Goal: Task Accomplishment & Management: Manage account settings

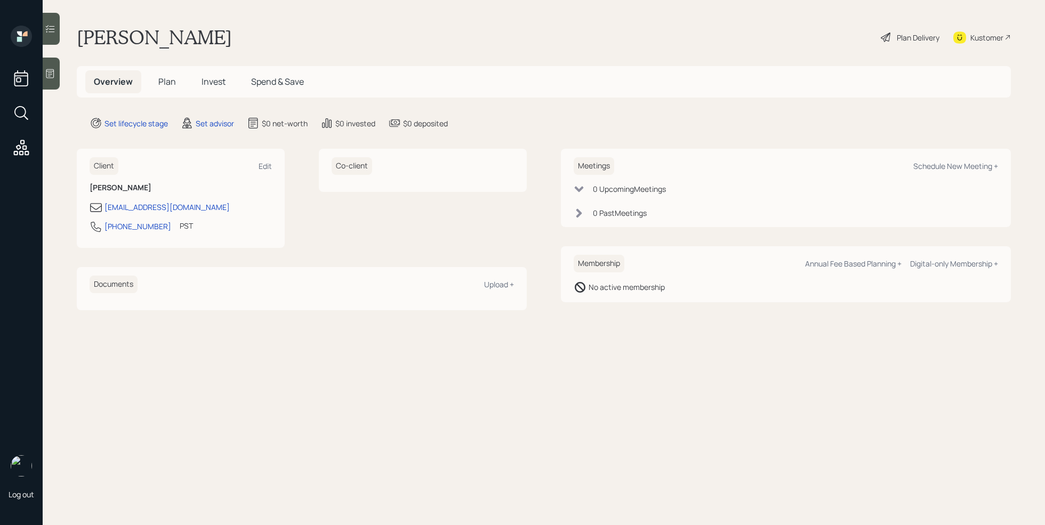
click at [54, 79] on div at bounding box center [51, 74] width 17 height 32
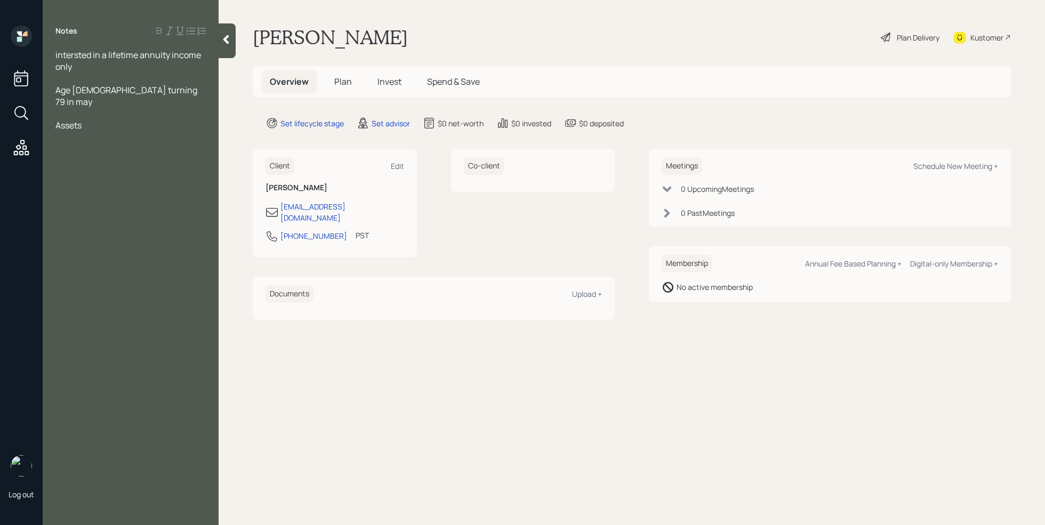
click at [68, 80] on div at bounding box center [130, 79] width 150 height 12
click at [59, 108] on div at bounding box center [130, 114] width 150 height 12
click at [99, 131] on div "Assets" at bounding box center [130, 137] width 150 height 12
click at [99, 119] on div at bounding box center [130, 125] width 150 height 12
click at [81, 143] on div at bounding box center [130, 149] width 150 height 12
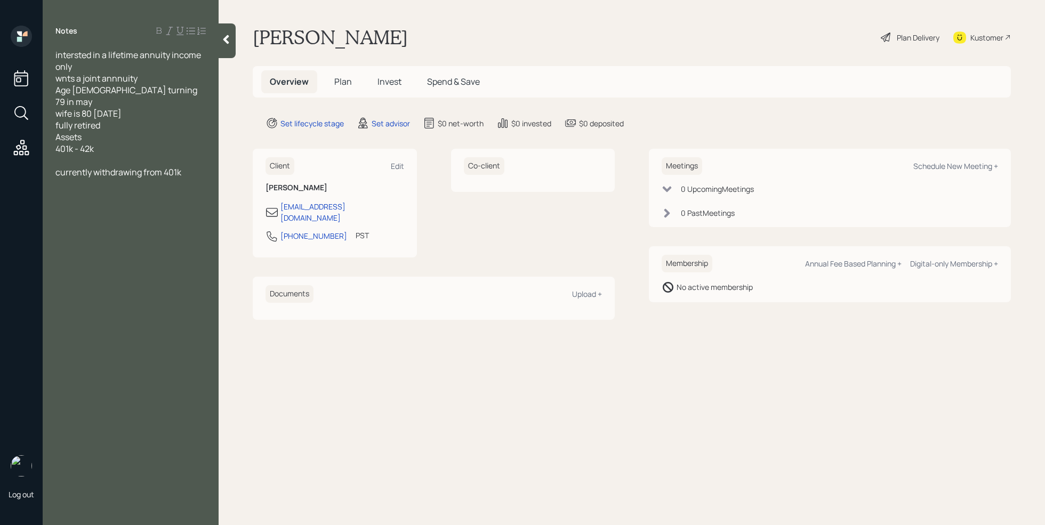
click at [92, 143] on span "401k - 42k" at bounding box center [74, 149] width 38 height 12
click at [77, 155] on div at bounding box center [130, 161] width 150 height 12
click at [72, 155] on span "Momney Market- 36k" at bounding box center [96, 161] width 82 height 12
click at [154, 155] on div "Money Market- 36k" at bounding box center [130, 161] width 150 height 12
click at [107, 166] on div at bounding box center [130, 172] width 150 height 12
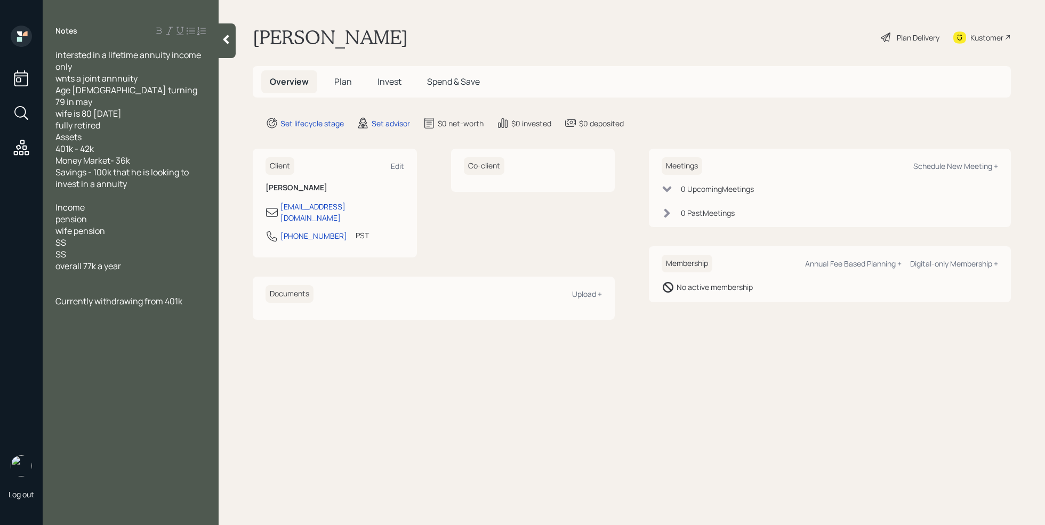
click at [78, 284] on div at bounding box center [130, 290] width 150 height 12
click at [119, 272] on div at bounding box center [130, 278] width 150 height 12
click at [196, 342] on div at bounding box center [130, 348] width 150 height 12
click at [191, 354] on div "Currently withdrawing from 401k" at bounding box center [130, 360] width 150 height 12
click at [192, 354] on div "Currently withdrawing from 401k" at bounding box center [130, 360] width 150 height 12
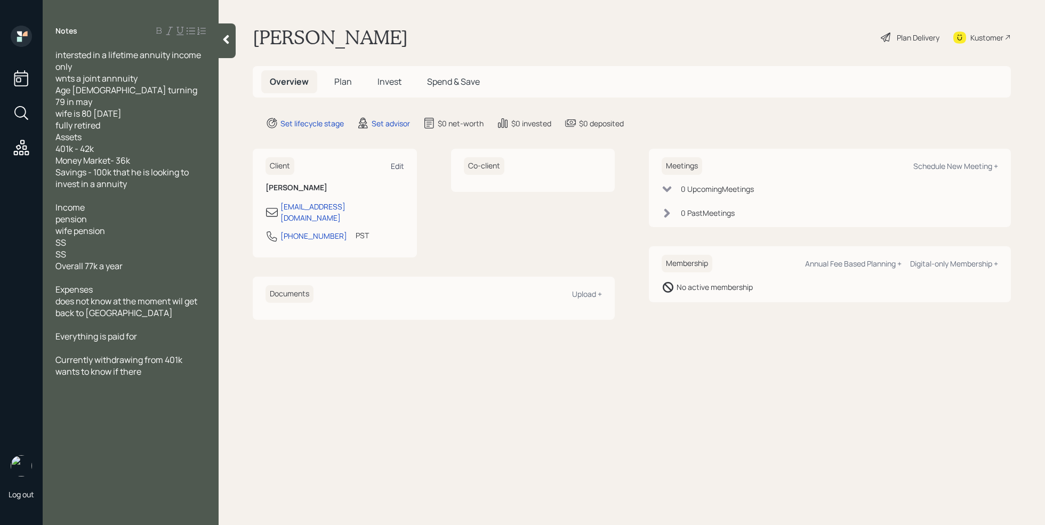
click at [402, 165] on div "Edit" at bounding box center [397, 166] width 13 height 10
select select "America/Los_Angeles"
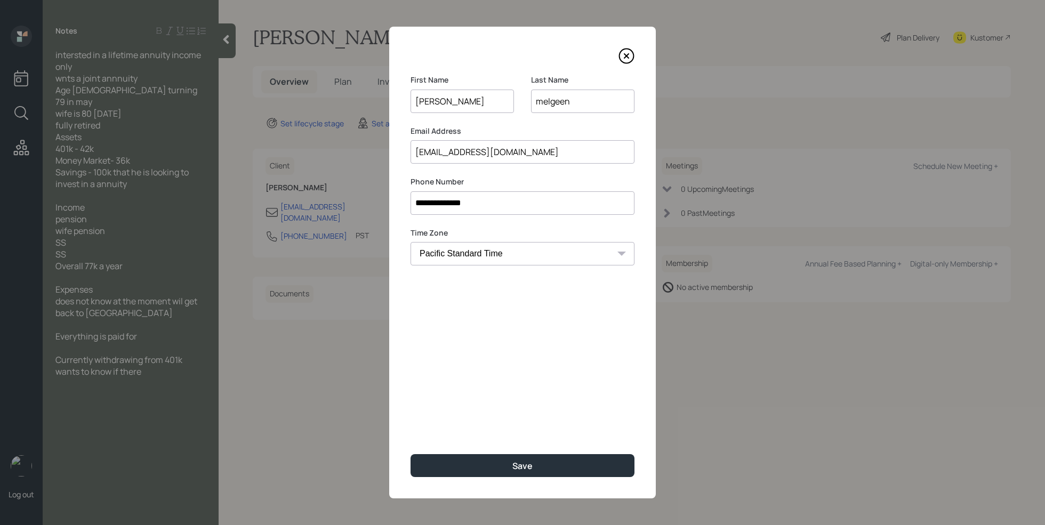
click at [556, 104] on input "melgeen" at bounding box center [582, 101] width 103 height 23
type input "melgreen"
click at [495, 468] on button "Save" at bounding box center [523, 465] width 224 height 23
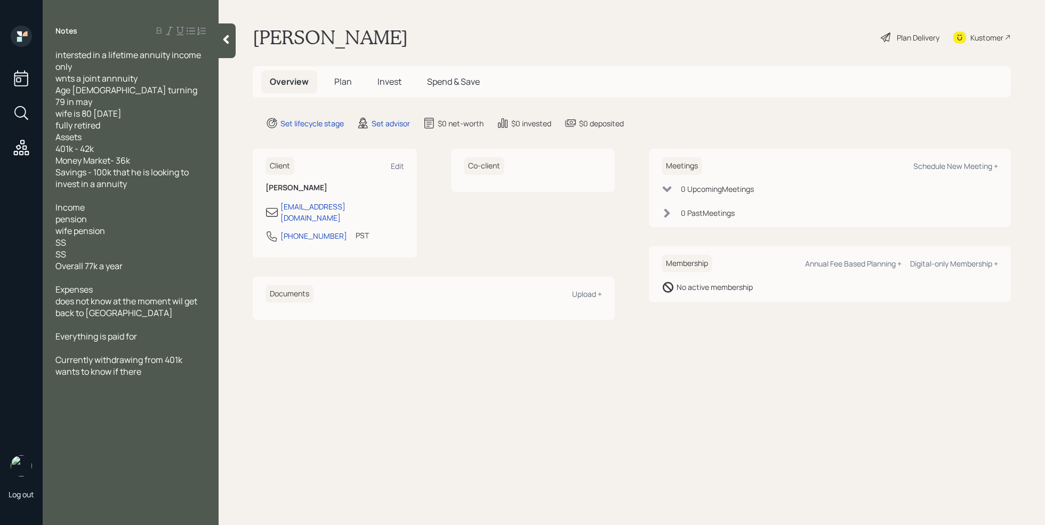
click at [162, 86] on div "Age [DEMOGRAPHIC_DATA] turning 79 in may" at bounding box center [130, 95] width 150 height 23
click at [164, 108] on div "wife is 80 [DATE]" at bounding box center [130, 114] width 150 height 12
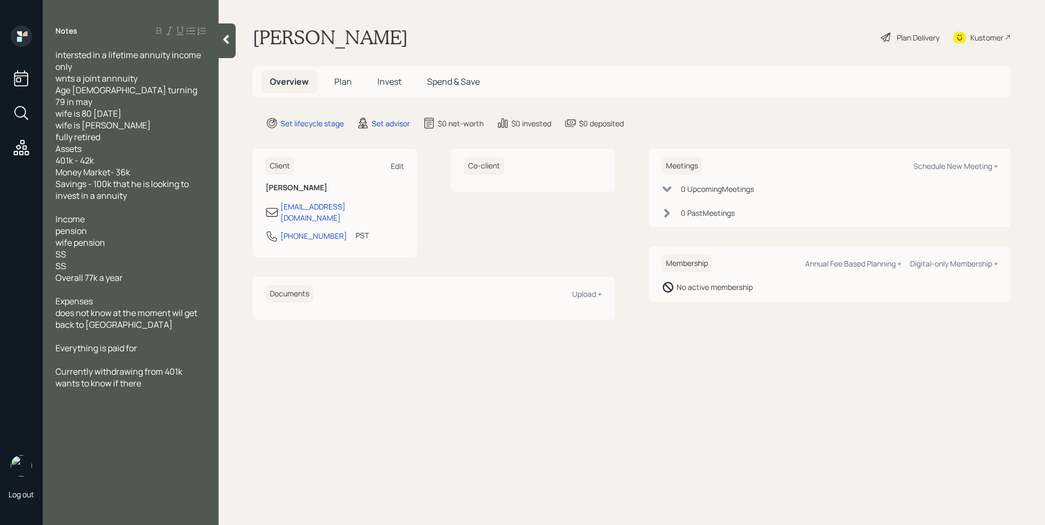
click at [402, 170] on div "Edit" at bounding box center [397, 166] width 13 height 10
select select "America/Los_Angeles"
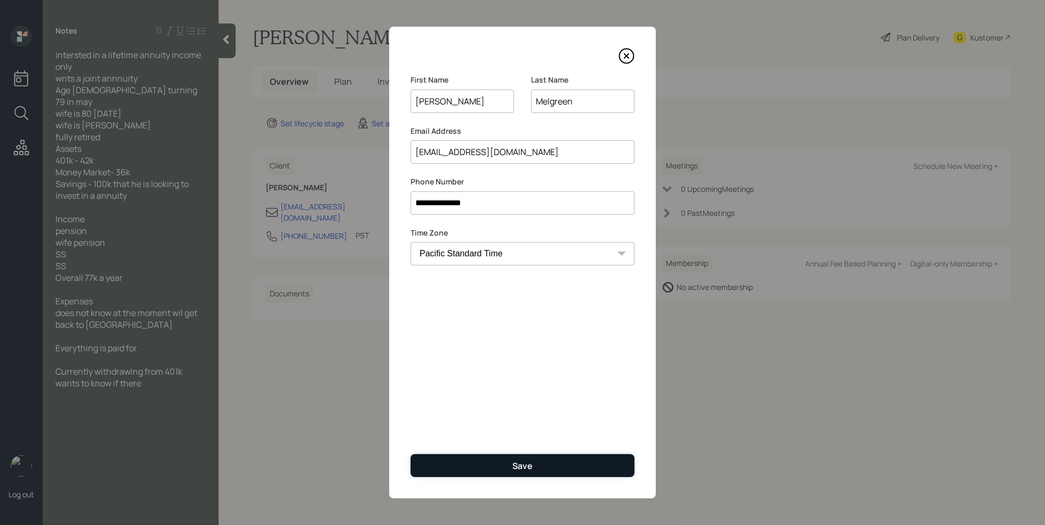
click at [516, 461] on div "Save" at bounding box center [522, 466] width 20 height 12
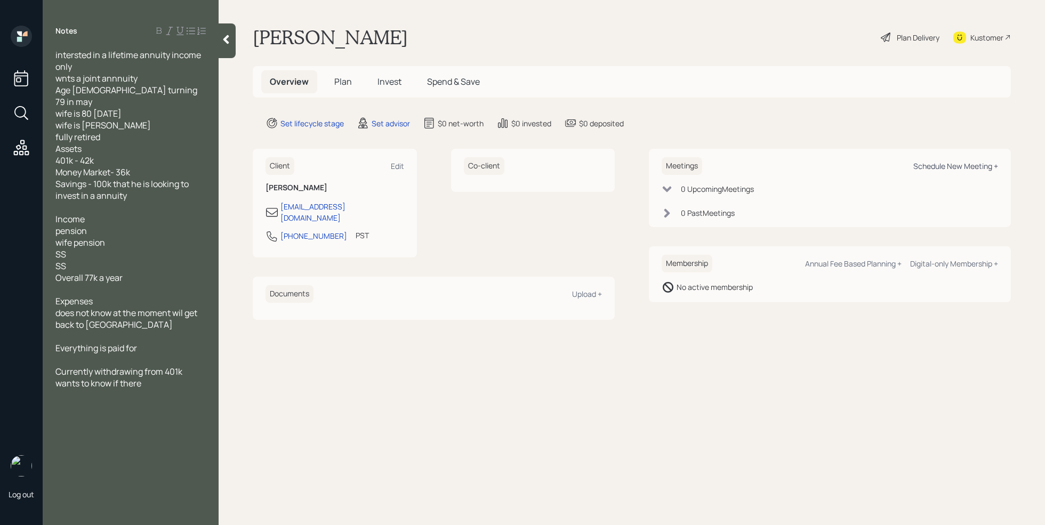
click at [960, 162] on div "Schedule New Meeting +" at bounding box center [955, 166] width 85 height 10
select select "round-[PERSON_NAME]"
click at [232, 42] on div at bounding box center [227, 40] width 17 height 35
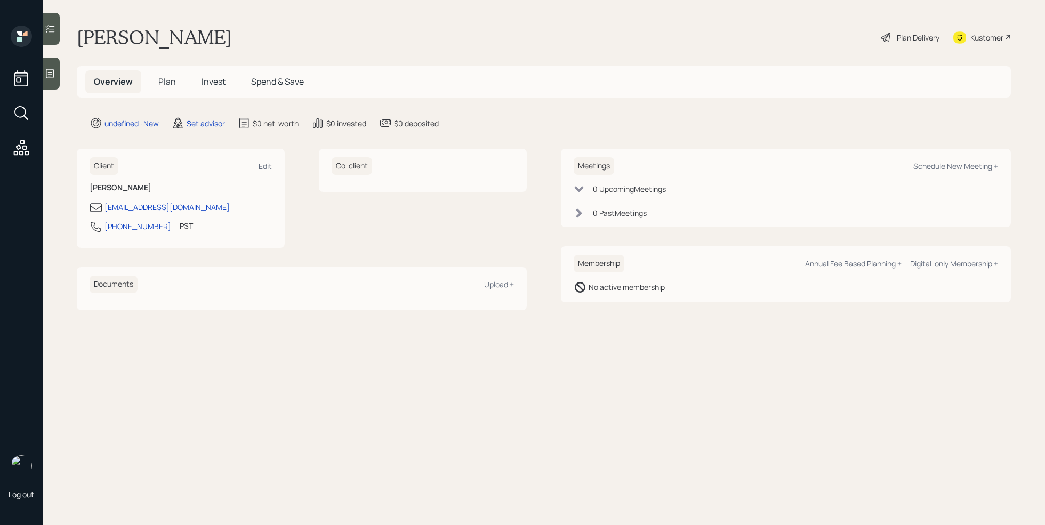
click at [979, 35] on div "Kustomer" at bounding box center [986, 37] width 33 height 11
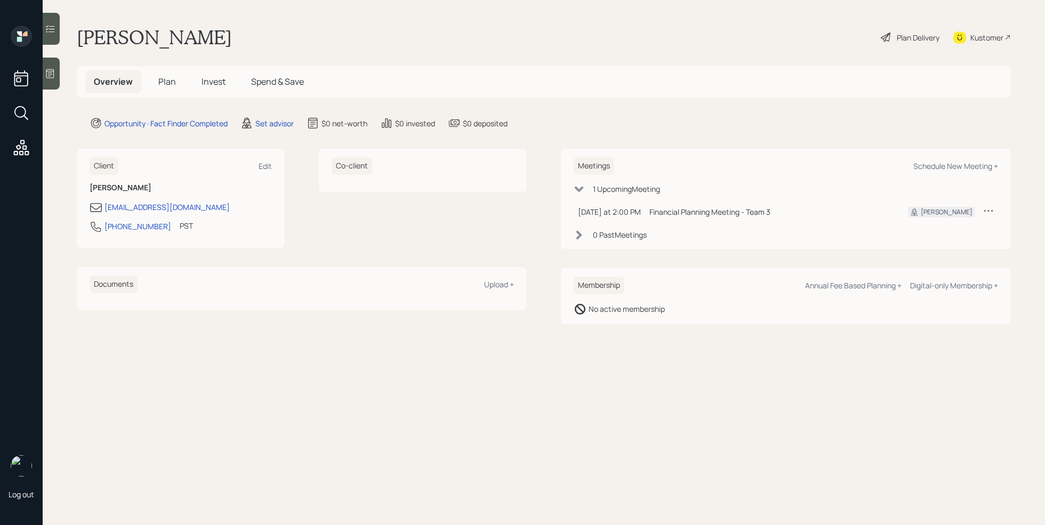
click at [948, 211] on div "Aleksandra S." at bounding box center [947, 212] width 52 height 10
click at [935, 210] on div "Aleksandra S." at bounding box center [947, 212] width 52 height 10
click at [990, 213] on icon at bounding box center [988, 210] width 11 height 11
click at [808, 126] on div "Opportunity · Fact Finder Completed Set advisor $0 net-worth $0 invested $0 dep…" at bounding box center [550, 123] width 921 height 13
click at [54, 78] on icon at bounding box center [50, 73] width 11 height 11
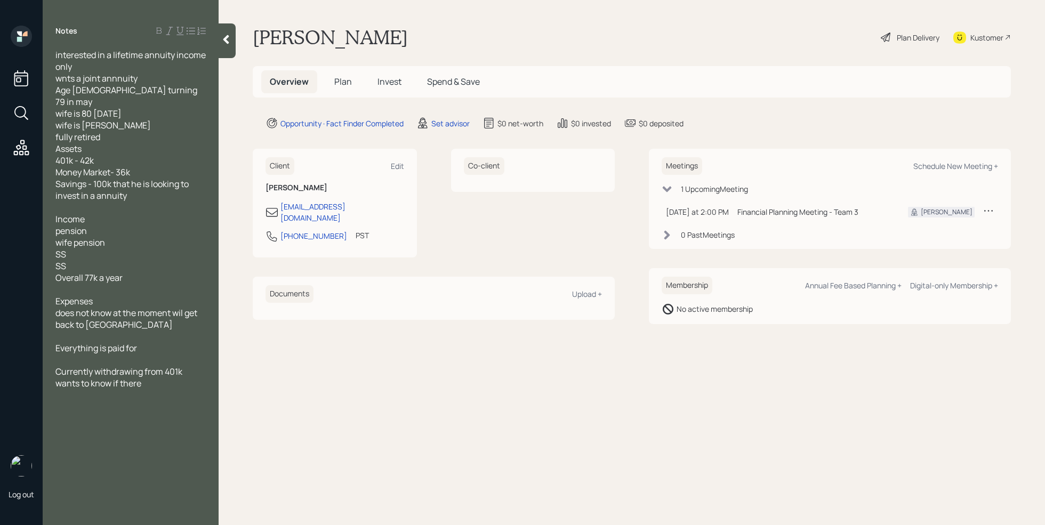
click at [62, 79] on span "interested in a lifetime annuity income only wnts a joint annnuity Age 78 turni…" at bounding box center [131, 125] width 152 height 152
click at [114, 125] on div "interested in a lifetime annuity income only wants a joint annuity Age 78, turn…" at bounding box center [130, 125] width 150 height 152
click at [115, 302] on div "Expenses does not know at the moment wil get back to us" at bounding box center [130, 312] width 150 height 35
click at [157, 350] on div "Everything is paid for" at bounding box center [130, 348] width 150 height 12
click at [187, 312] on span "Expenses does not know at the moment, wil get back to us" at bounding box center [128, 312] width 146 height 35
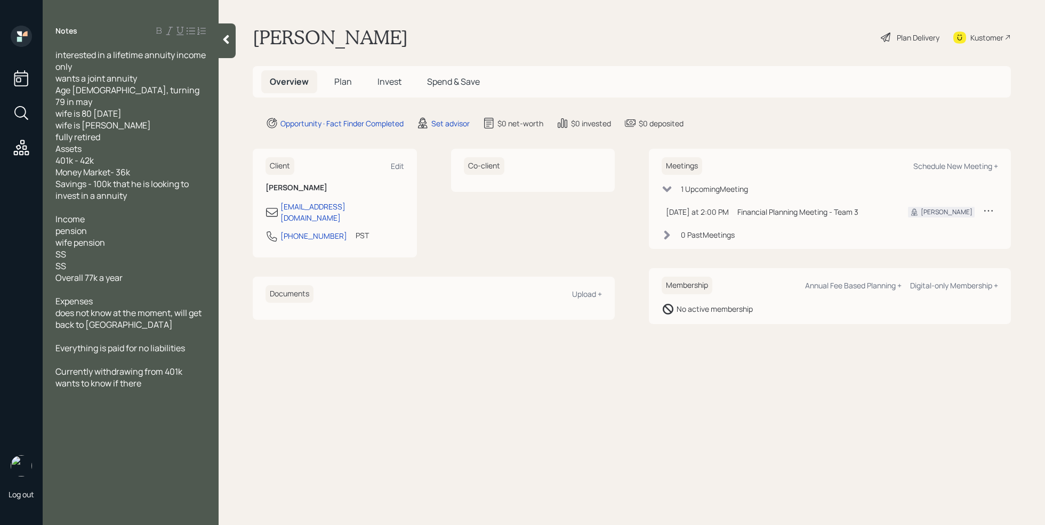
click at [230, 49] on div at bounding box center [227, 40] width 17 height 35
